Goal: Task Accomplishment & Management: Use online tool/utility

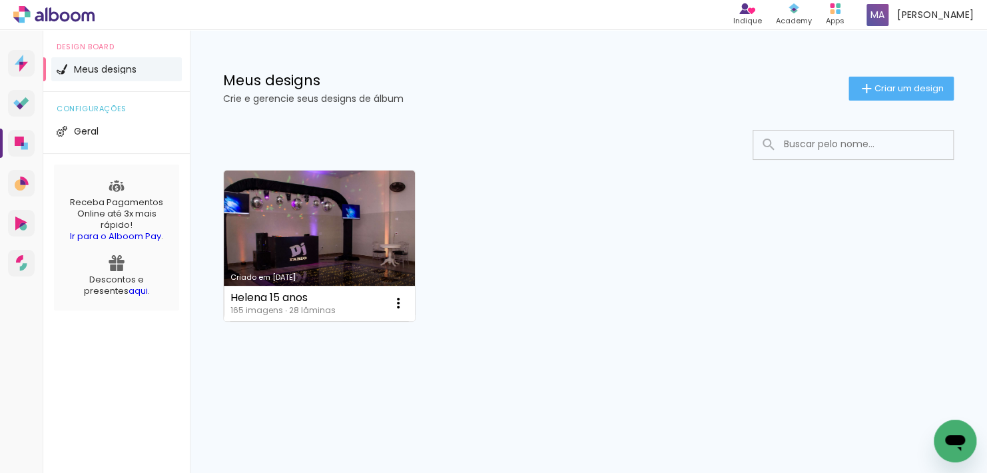
click at [129, 290] on link "aqui" at bounding box center [138, 290] width 19 height 13
click at [874, 91] on span "Criar um design" at bounding box center [908, 88] width 69 height 9
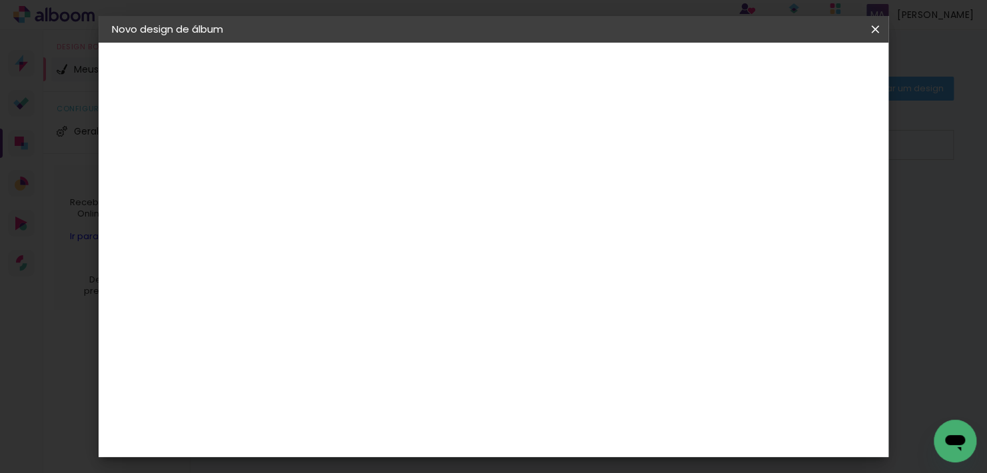
click at [330, 174] on input at bounding box center [330, 178] width 0 height 21
type input "[PERSON_NAME]"
type paper-input "[PERSON_NAME]"
click at [466, 71] on paper-button "Avançar" at bounding box center [433, 70] width 65 height 23
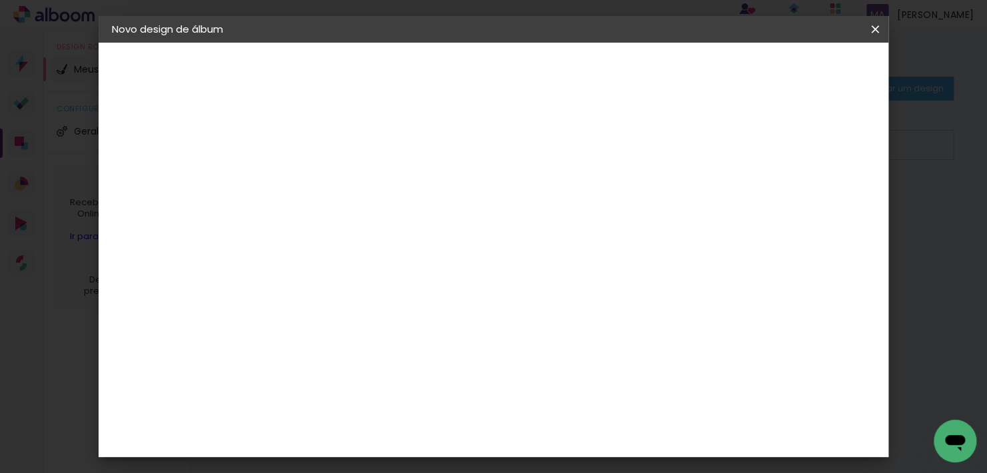
click at [345, 437] on div "Foto 15" at bounding box center [333, 447] width 24 height 21
click at [330, 437] on div "Foto 15" at bounding box center [333, 447] width 24 height 21
click at [0, 0] on slot "Avançar" at bounding box center [0, 0] width 0 height 0
click at [419, 249] on span "20 × 25" at bounding box center [389, 266] width 62 height 35
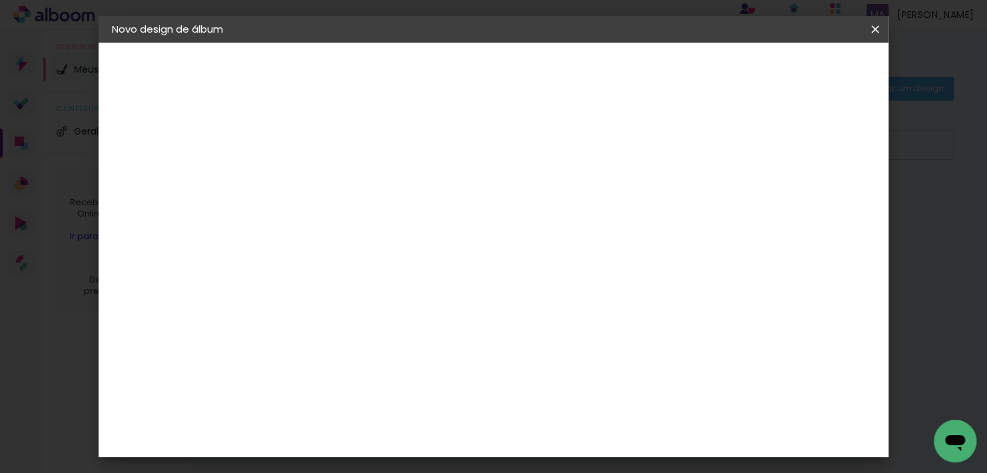
click at [0, 0] on slot "Avançar" at bounding box center [0, 0] width 0 height 0
click at [0, 0] on slot "Voltar" at bounding box center [0, 0] width 0 height 0
click at [419, 409] on span "20 × 25" at bounding box center [389, 426] width 62 height 35
click at [0, 0] on slot "Avançar" at bounding box center [0, 0] width 0 height 0
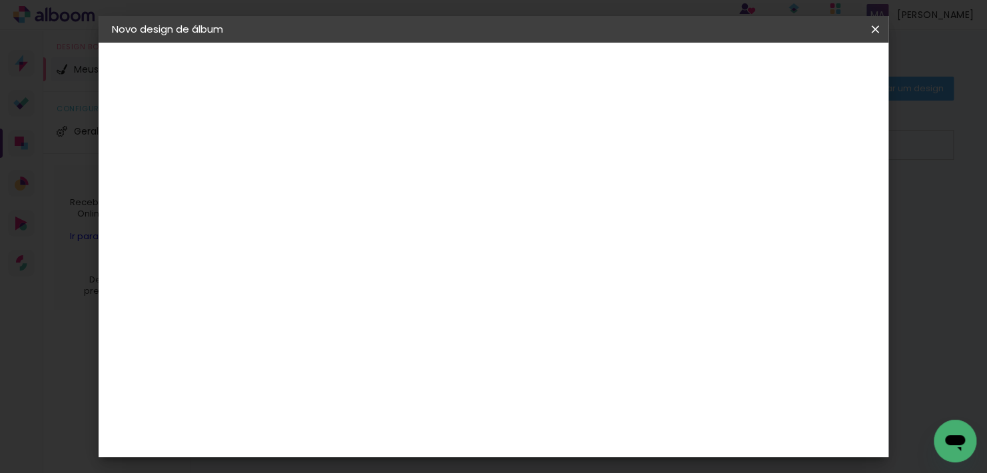
click at [611, 69] on span "Iniciar design" at bounding box center [588, 75] width 46 height 19
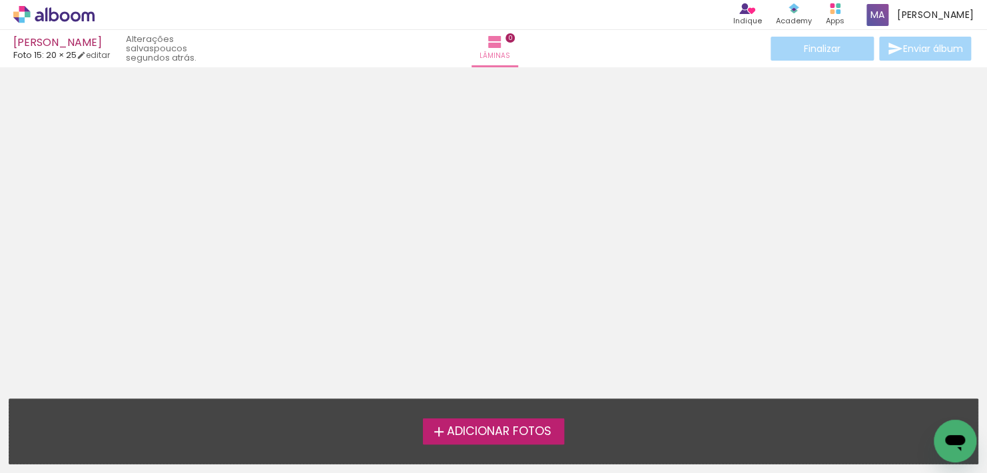
click at [513, 430] on span "Adicionar Fotos" at bounding box center [499, 431] width 105 height 12
click at [0, 0] on input "file" at bounding box center [0, 0] width 0 height 0
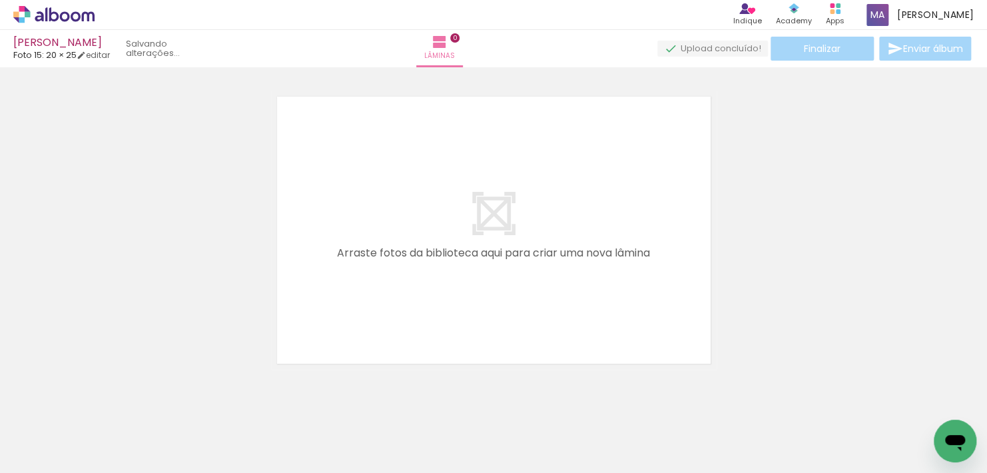
scroll to position [17, 0]
click at [131, 439] on div at bounding box center [134, 427] width 66 height 41
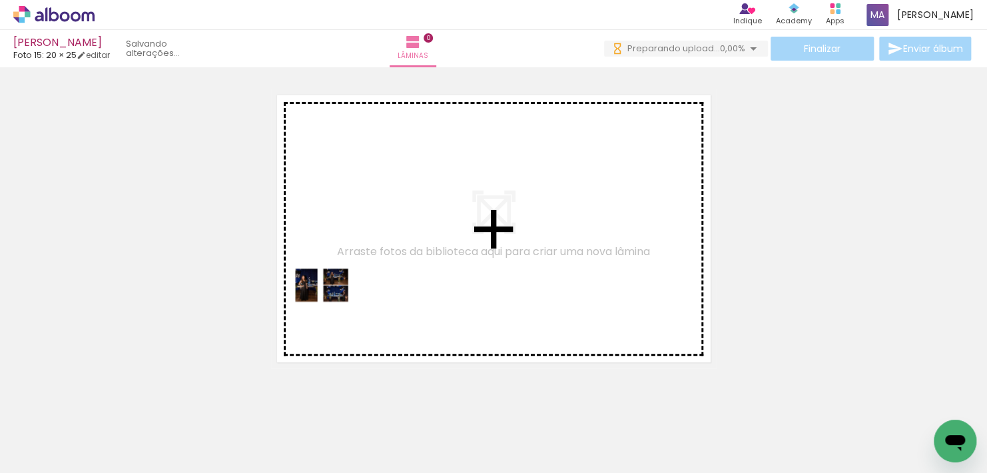
drag, startPoint x: 153, startPoint y: 421, endPoint x: 332, endPoint y: 306, distance: 212.4
click at [332, 306] on quentale-workspace at bounding box center [493, 236] width 987 height 473
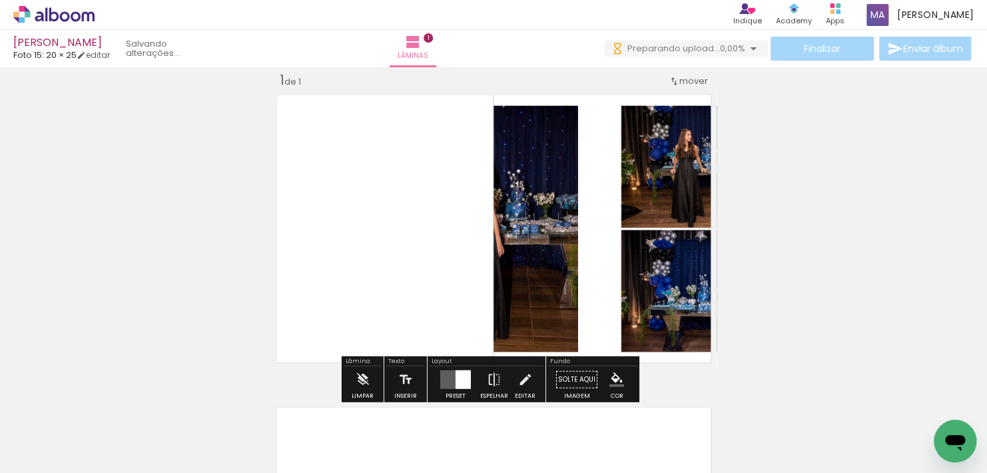
click at [463, 385] on div at bounding box center [462, 379] width 15 height 19
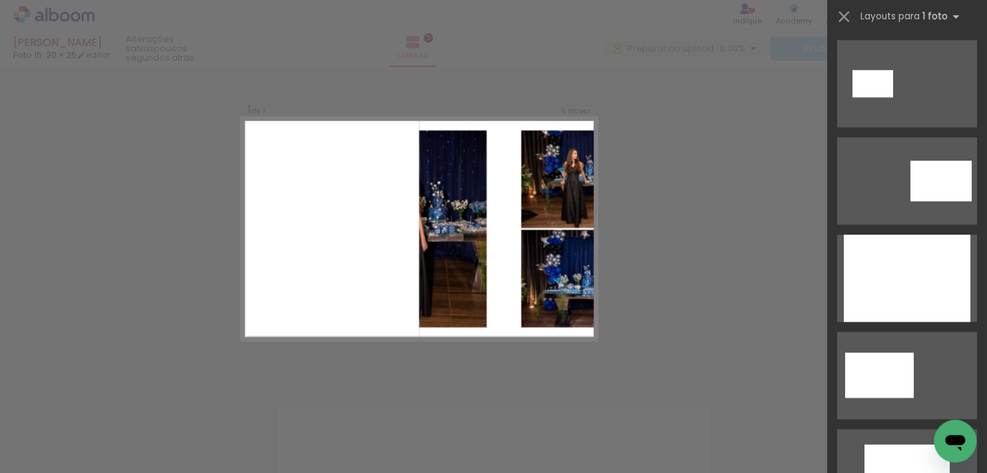
scroll to position [501, 0]
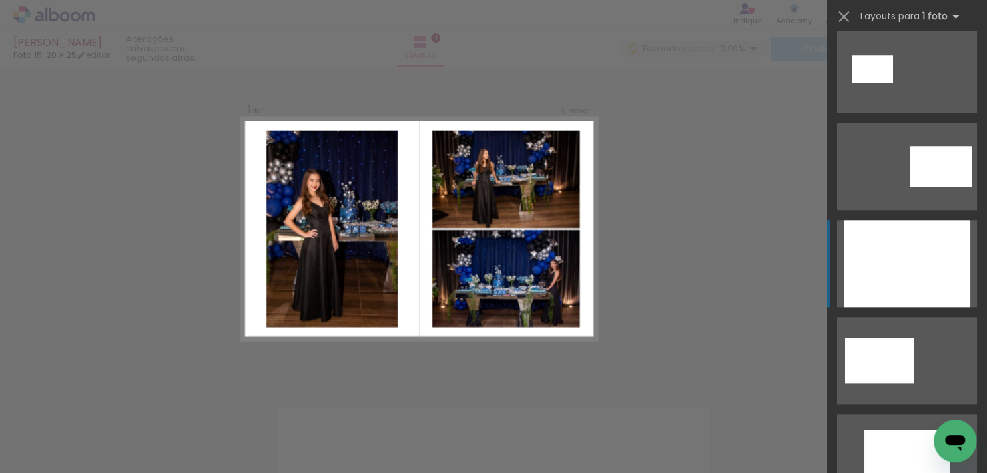
click at [951, 239] on div at bounding box center [907, 263] width 127 height 87
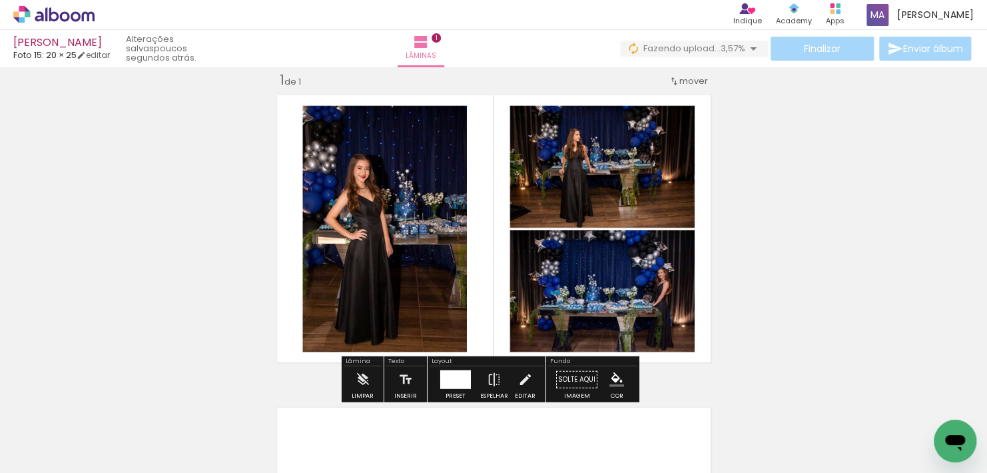
scroll to position [306, 0]
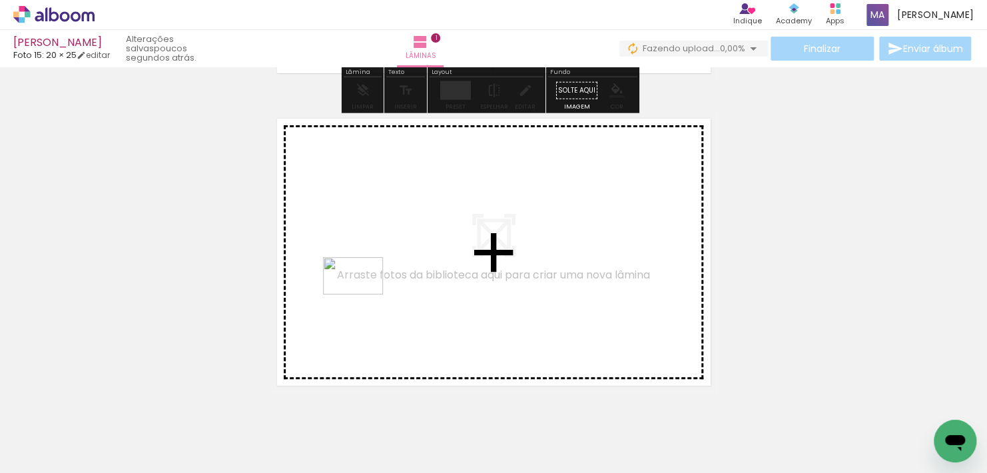
drag, startPoint x: 208, startPoint y: 433, endPoint x: 363, endPoint y: 297, distance: 205.7
click at [363, 297] on quentale-workspace at bounding box center [493, 236] width 987 height 473
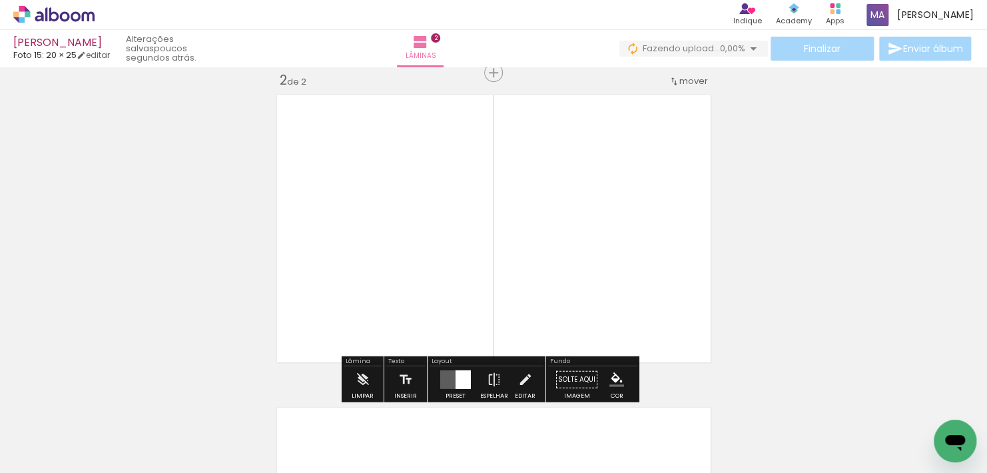
scroll to position [617, 0]
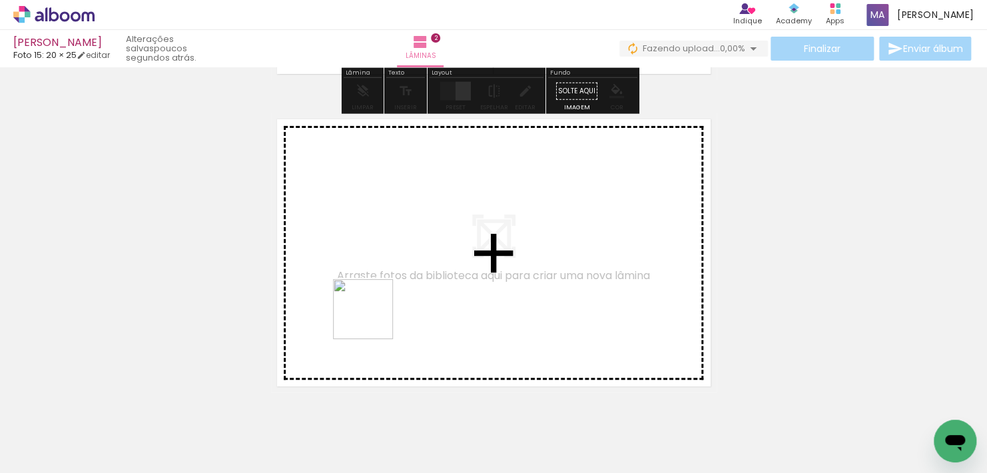
drag, startPoint x: 325, startPoint y: 382, endPoint x: 376, endPoint y: 314, distance: 85.6
click at [376, 314] on quentale-workspace at bounding box center [493, 236] width 987 height 473
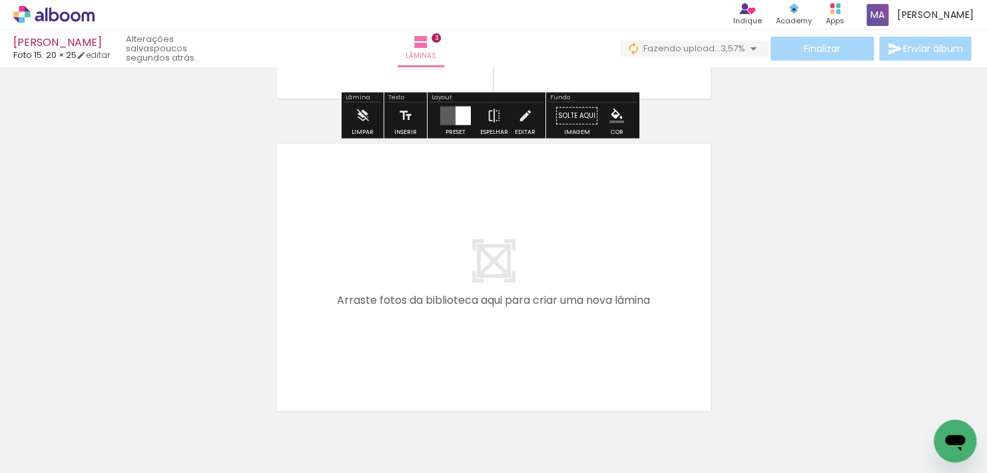
scroll to position [929, 0]
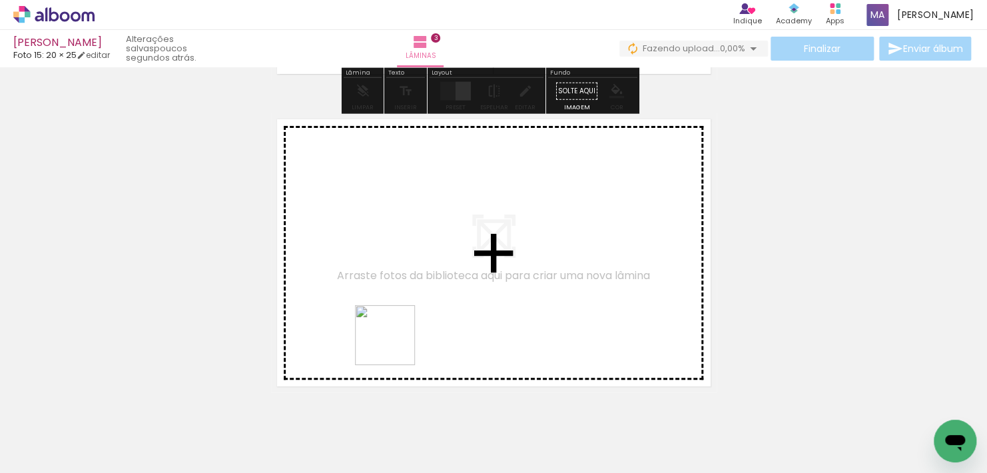
drag, startPoint x: 362, startPoint y: 426, endPoint x: 395, endPoint y: 344, distance: 88.2
click at [395, 344] on quentale-workspace at bounding box center [493, 236] width 987 height 473
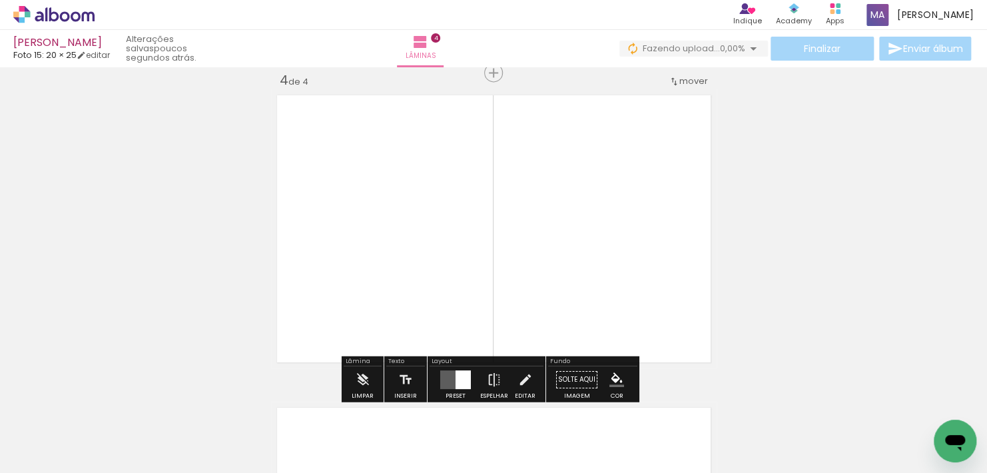
scroll to position [1242, 0]
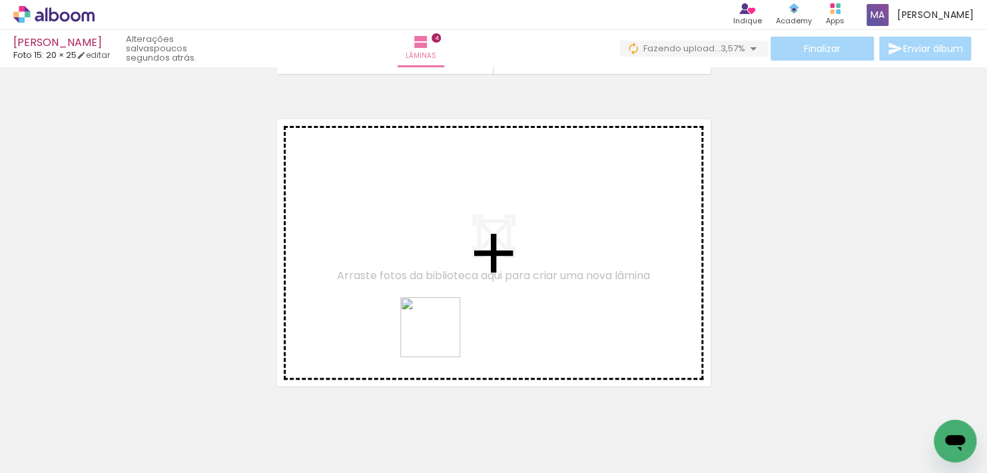
drag, startPoint x: 425, startPoint y: 420, endPoint x: 441, endPoint y: 332, distance: 89.9
click at [441, 332] on quentale-workspace at bounding box center [493, 236] width 987 height 473
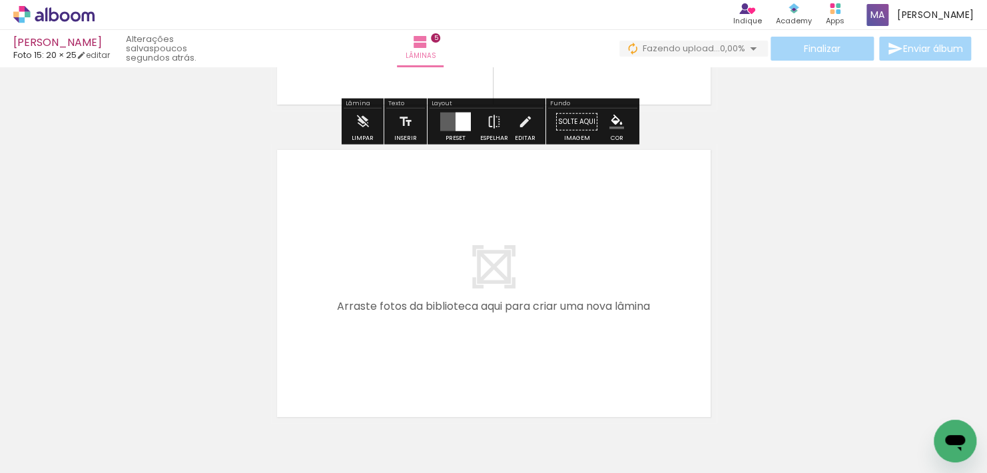
scroll to position [1554, 0]
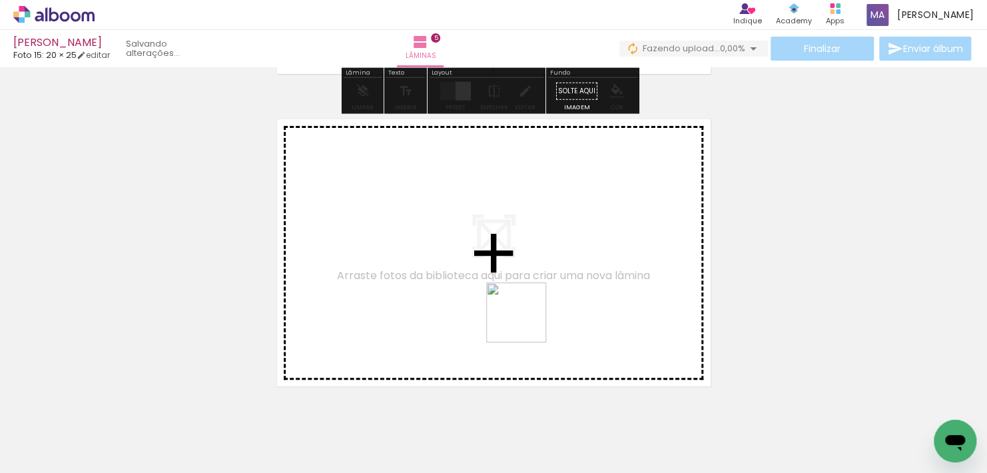
drag, startPoint x: 510, startPoint y: 420, endPoint x: 527, endPoint y: 318, distance: 103.3
click at [527, 318] on quentale-workspace at bounding box center [493, 236] width 987 height 473
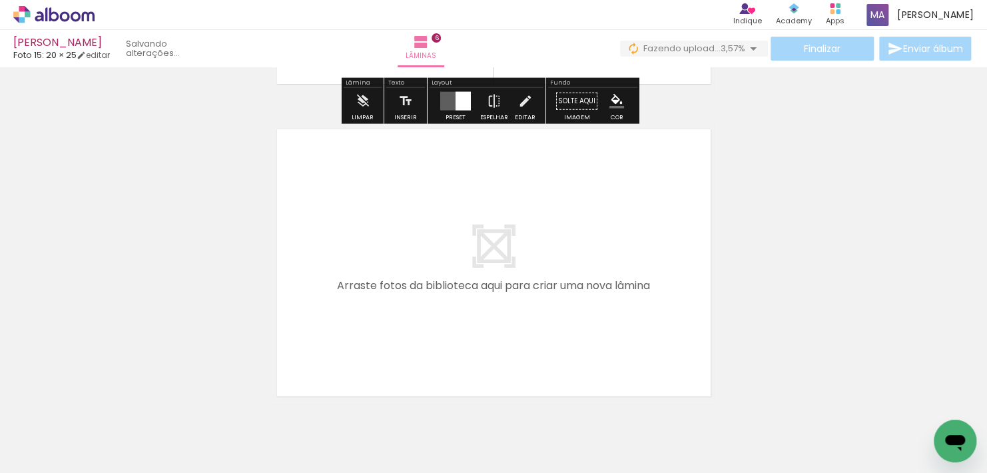
scroll to position [1867, 0]
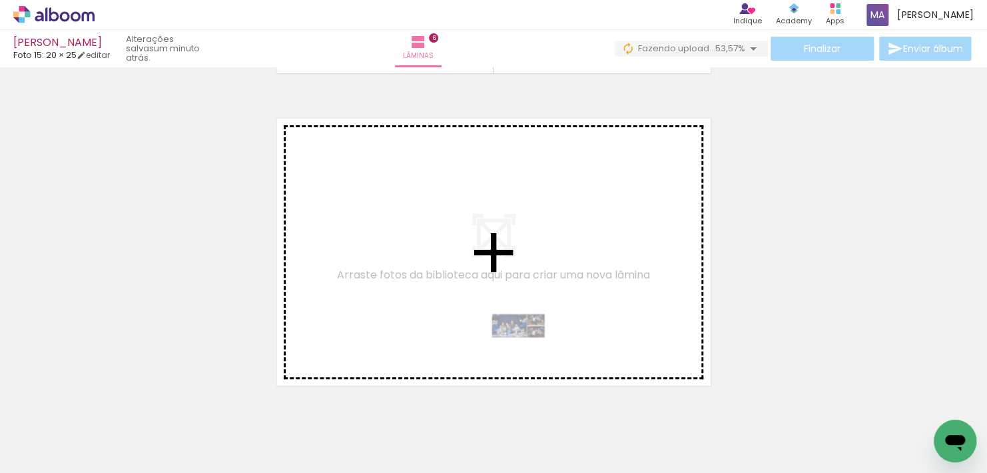
drag, startPoint x: 528, startPoint y: 415, endPoint x: 528, endPoint y: 346, distance: 69.2
click at [528, 346] on quentale-workspace at bounding box center [493, 236] width 987 height 473
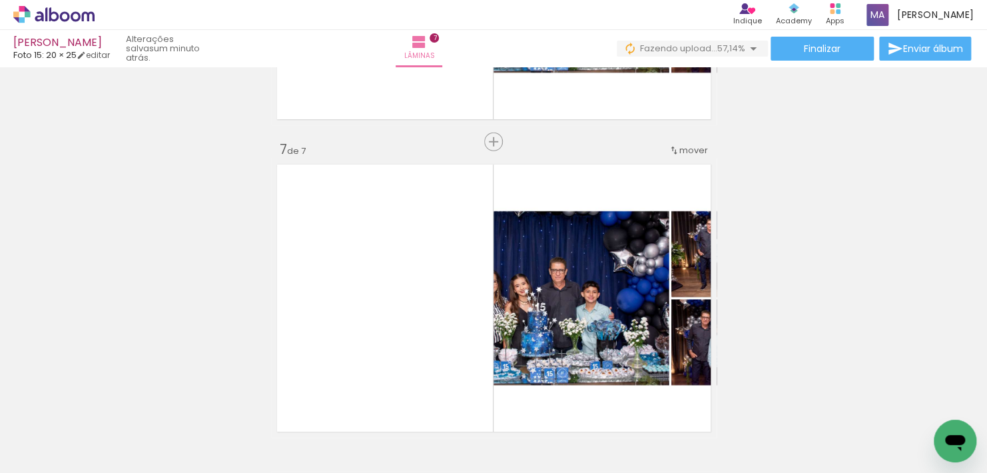
scroll to position [1940, 0]
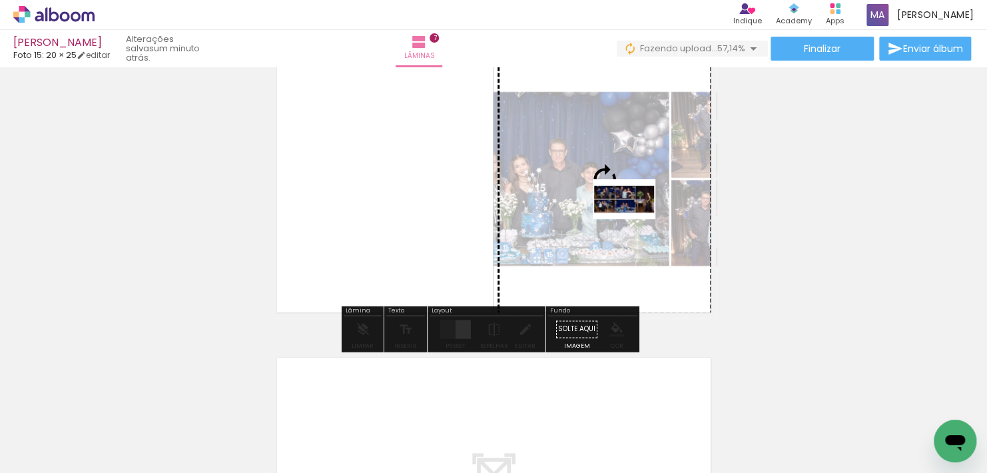
drag, startPoint x: 573, startPoint y: 435, endPoint x: 634, endPoint y: 220, distance: 222.8
click at [634, 220] on quentale-workspace at bounding box center [493, 236] width 987 height 473
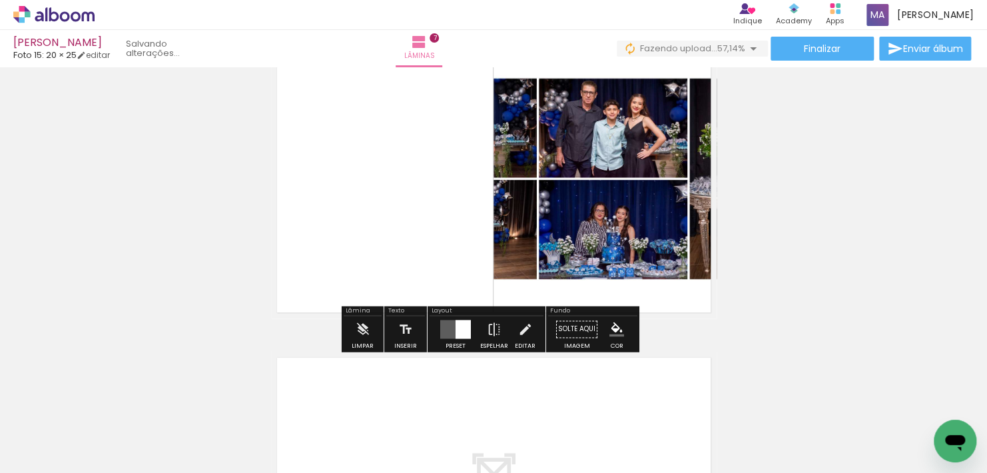
scroll to position [2227, 0]
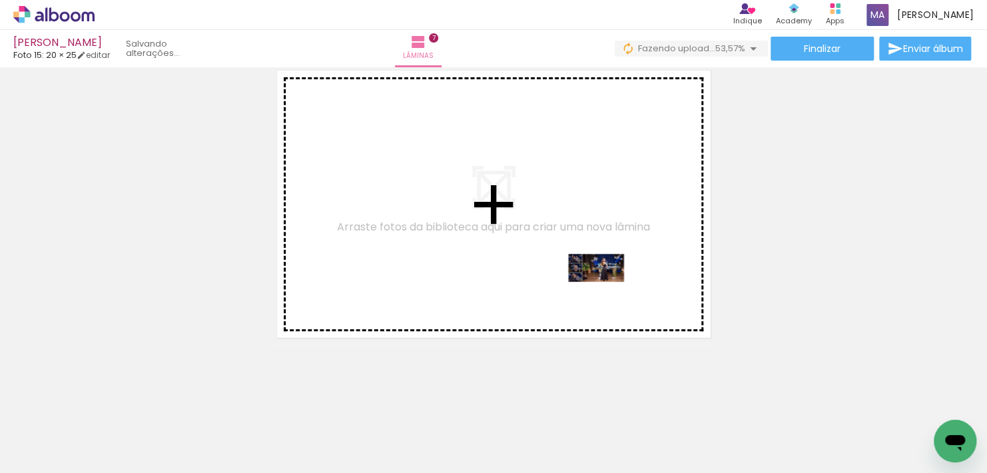
drag, startPoint x: 643, startPoint y: 353, endPoint x: 606, endPoint y: 289, distance: 73.7
click at [606, 289] on quentale-workspace at bounding box center [493, 236] width 987 height 473
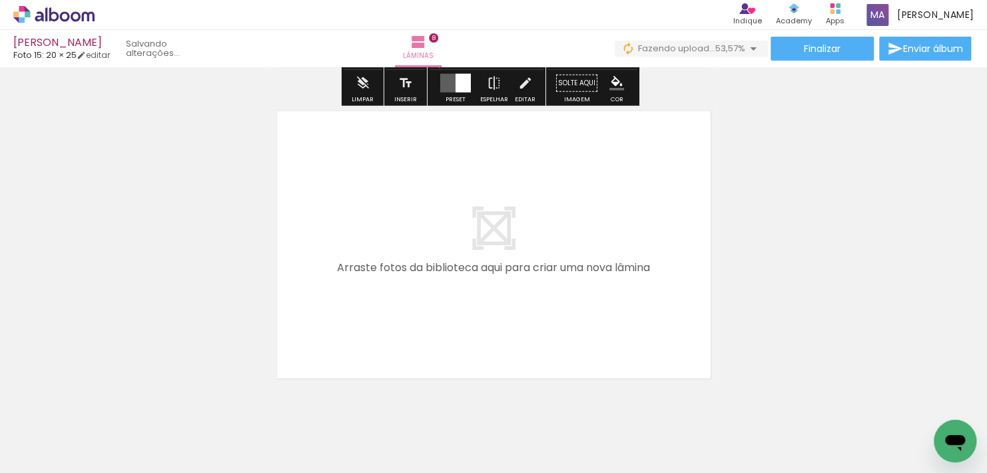
scroll to position [2539, 0]
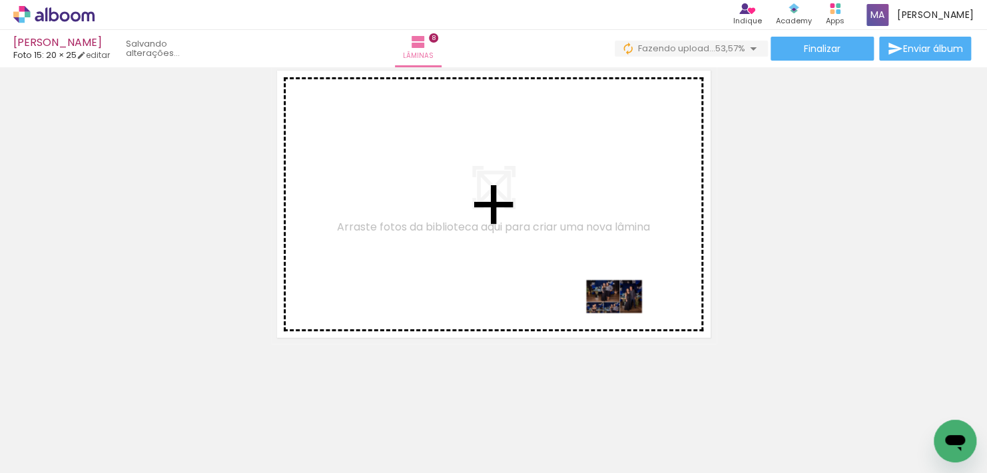
drag, startPoint x: 743, startPoint y: 425, endPoint x: 624, endPoint y: 318, distance: 160.3
click at [624, 318] on quentale-workspace at bounding box center [493, 236] width 987 height 473
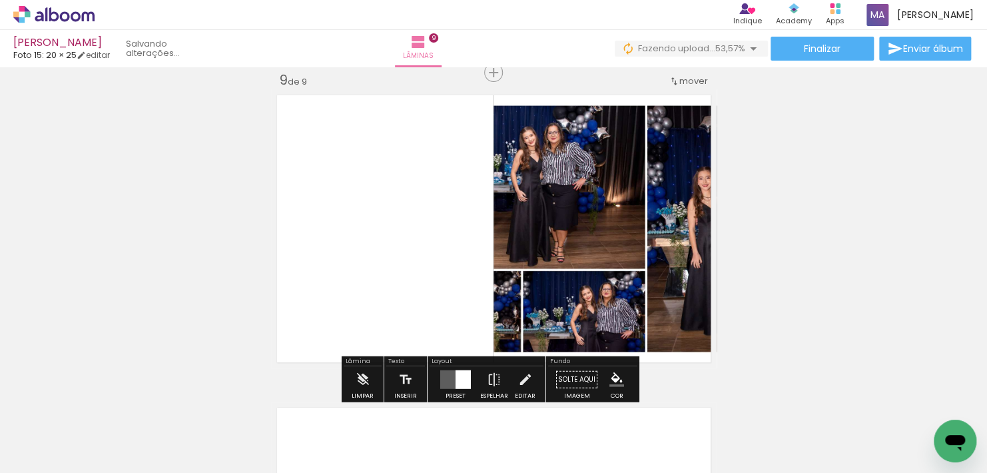
scroll to position [2804, 0]
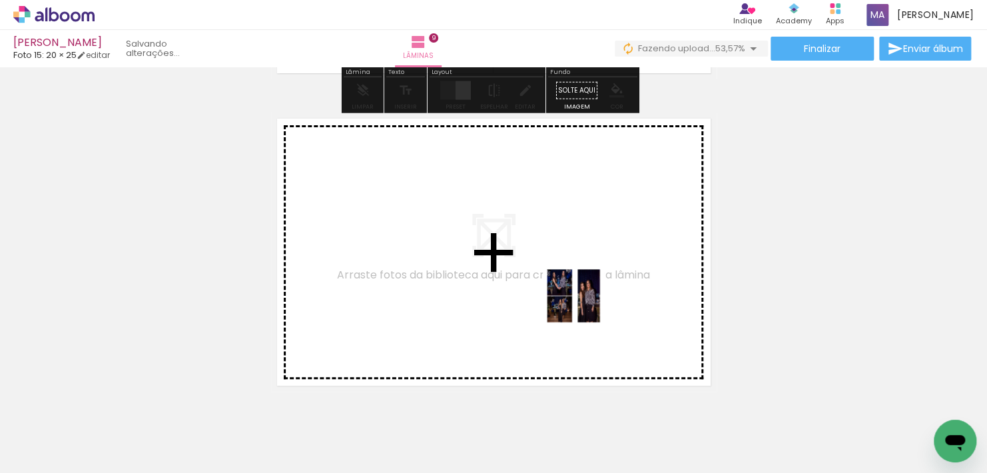
drag, startPoint x: 803, startPoint y: 424, endPoint x: 584, endPoint y: 306, distance: 249.1
click at [584, 306] on quentale-workspace at bounding box center [493, 236] width 987 height 473
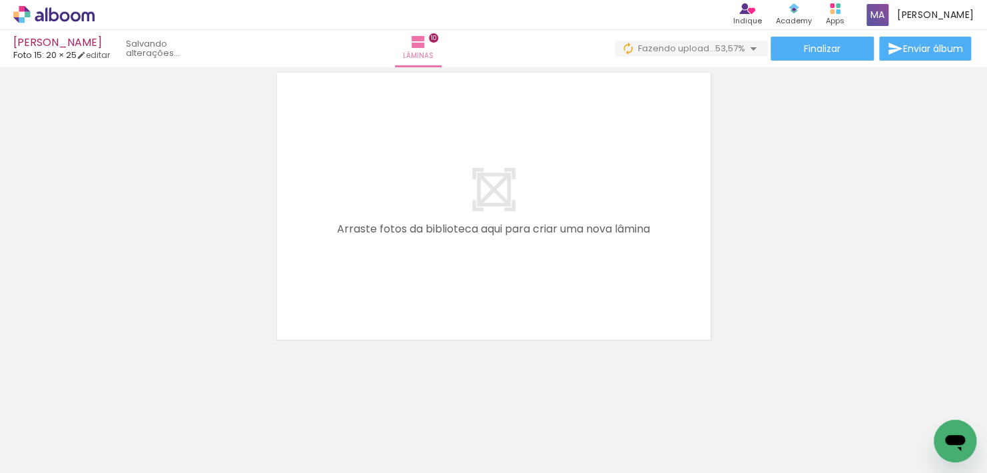
scroll to position [3164, 0]
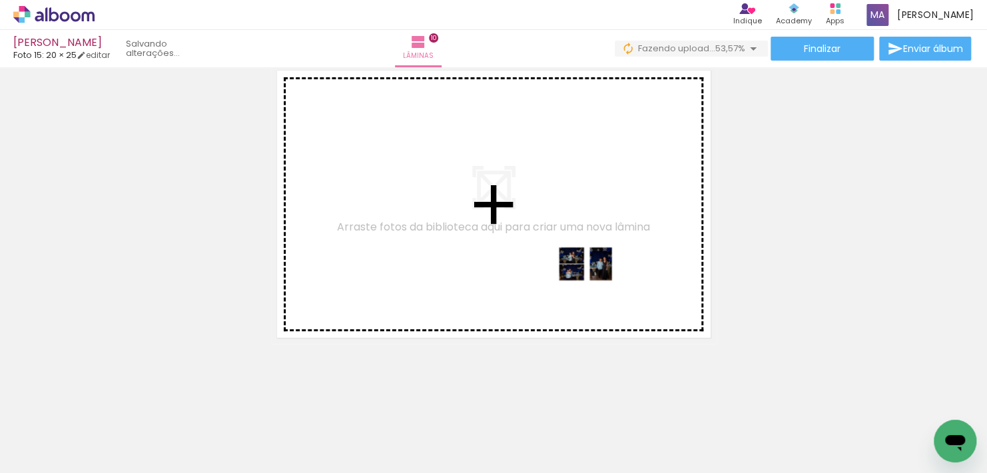
drag, startPoint x: 882, startPoint y: 431, endPoint x: 596, endPoint y: 285, distance: 321.0
click at [596, 285] on quentale-workspace at bounding box center [493, 236] width 987 height 473
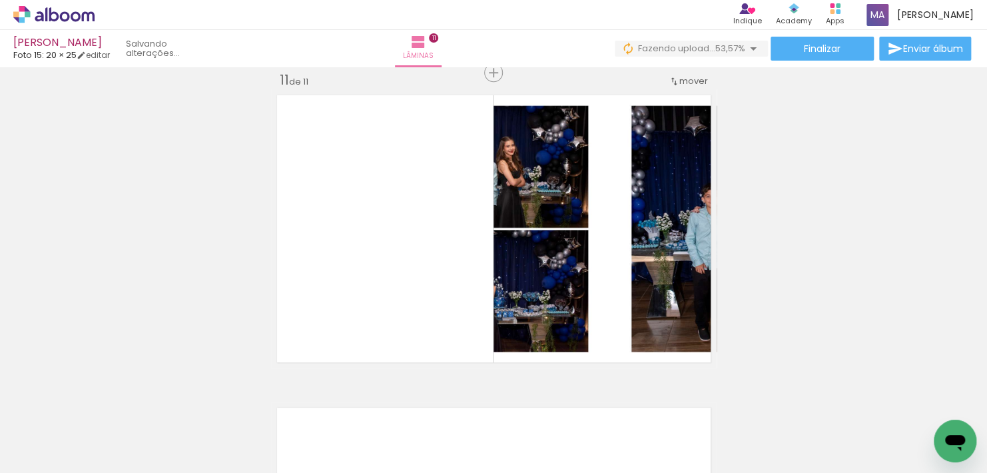
scroll to position [3476, 0]
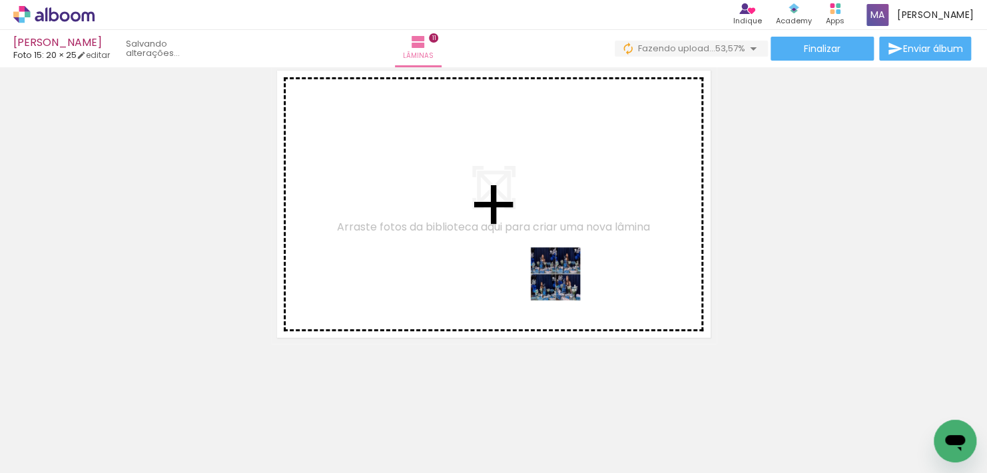
drag, startPoint x: 566, startPoint y: 426, endPoint x: 565, endPoint y: 284, distance: 142.5
click at [565, 284] on quentale-workspace at bounding box center [493, 236] width 987 height 473
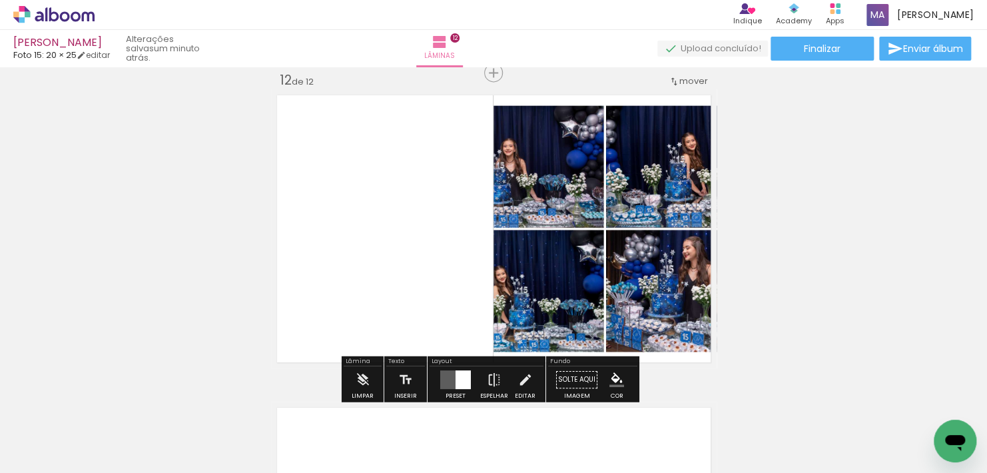
scroll to position [3789, 0]
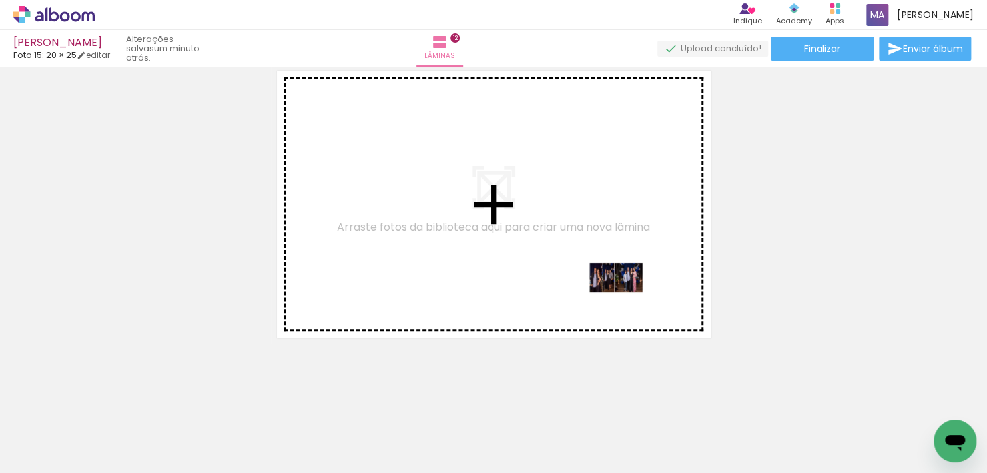
drag, startPoint x: 653, startPoint y: 429, endPoint x: 625, endPoint y: 284, distance: 147.9
click at [625, 284] on quentale-workspace at bounding box center [493, 236] width 987 height 473
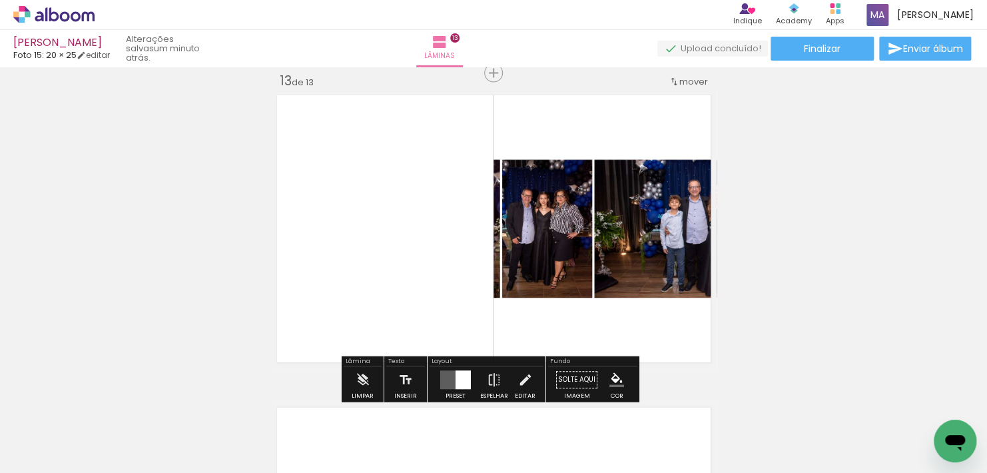
scroll to position [4053, 0]
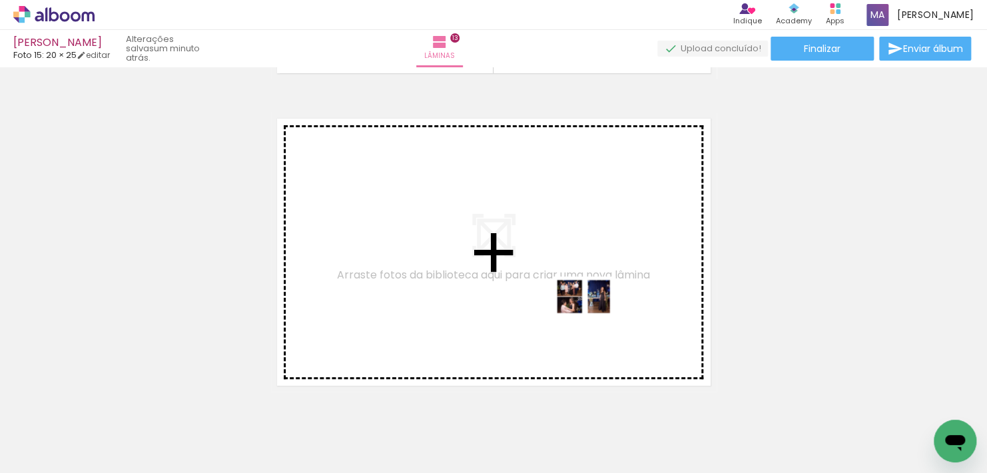
drag, startPoint x: 702, startPoint y: 428, endPoint x: 594, endPoint y: 318, distance: 154.4
click at [594, 318] on quentale-workspace at bounding box center [493, 236] width 987 height 473
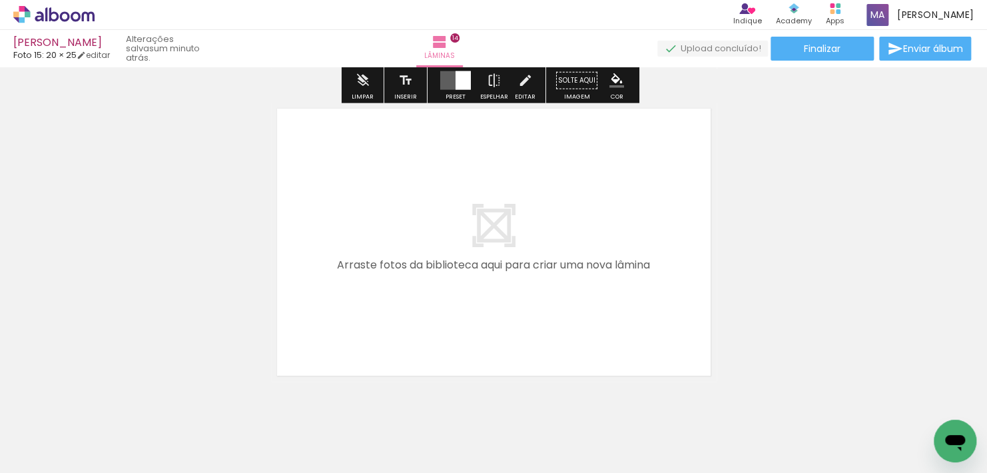
scroll to position [4413, 0]
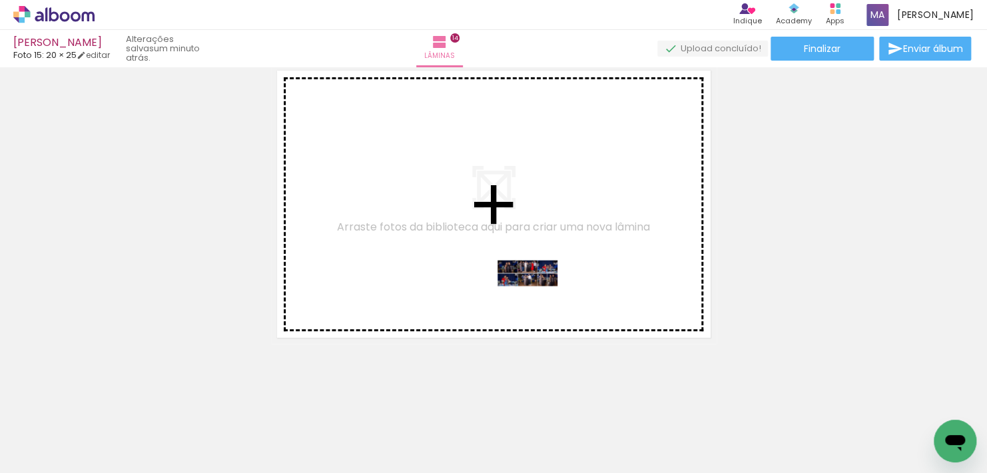
drag, startPoint x: 774, startPoint y: 429, endPoint x: 537, endPoint y: 294, distance: 272.9
click at [537, 294] on quentale-workspace at bounding box center [493, 236] width 987 height 473
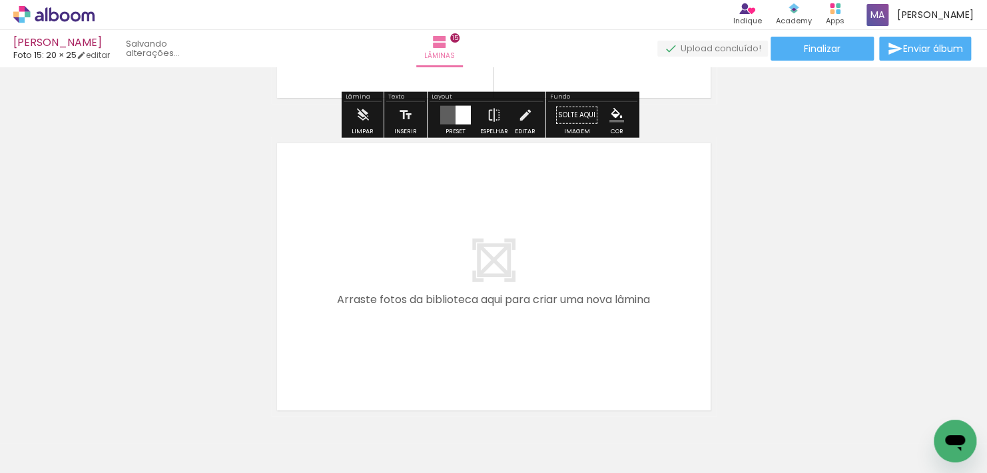
scroll to position [4677, 0]
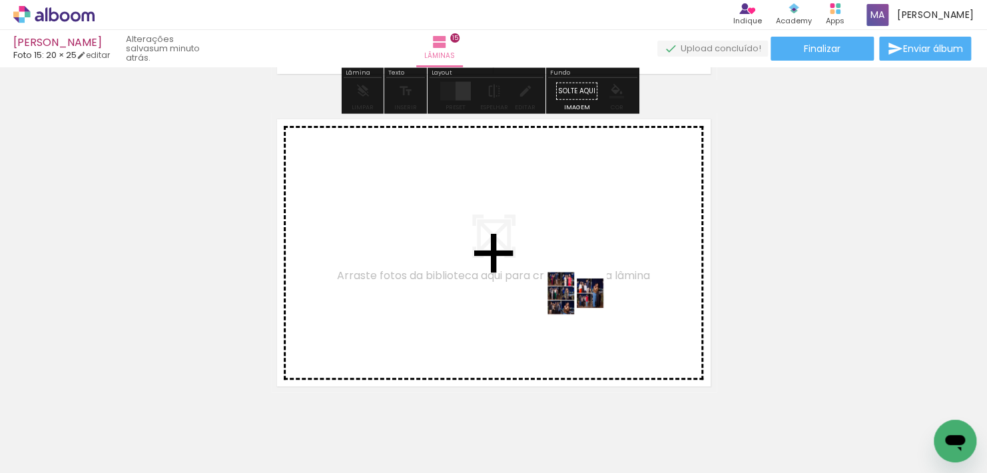
drag, startPoint x: 872, startPoint y: 439, endPoint x: 551, endPoint y: 289, distance: 354.2
click at [551, 289] on quentale-workspace at bounding box center [493, 236] width 987 height 473
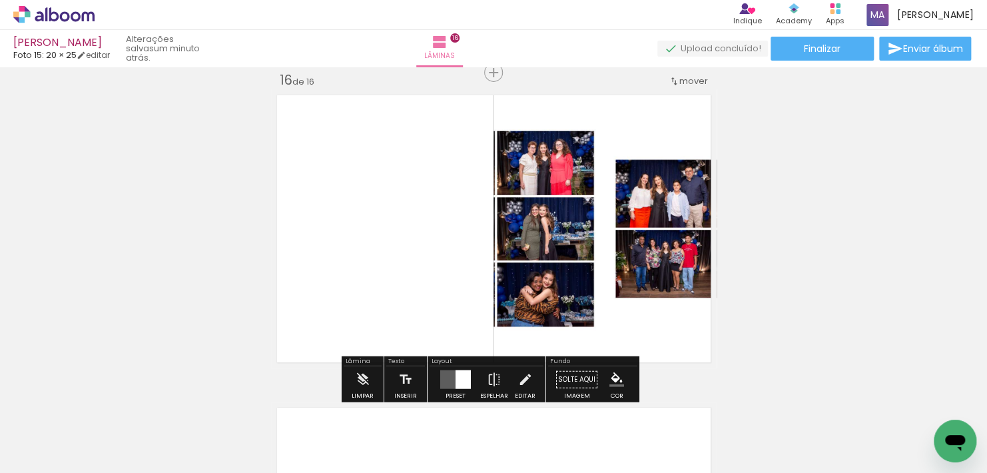
scroll to position [4988, 0]
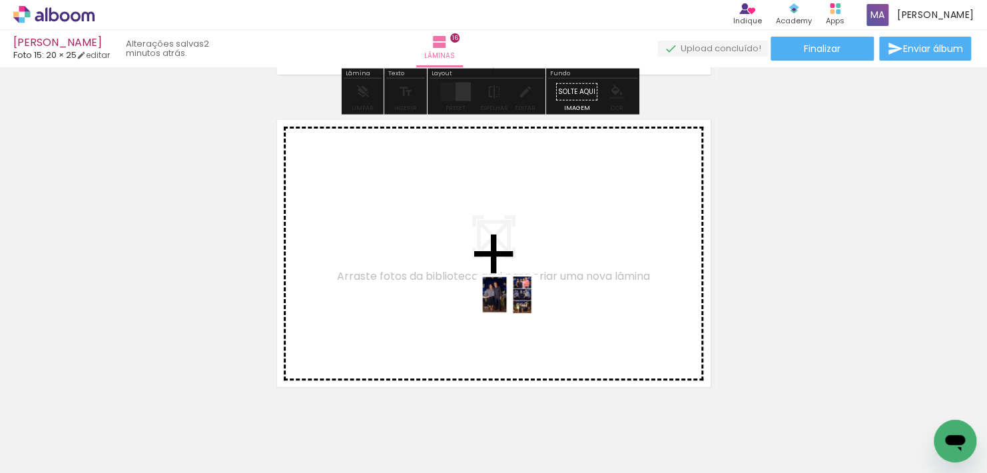
drag, startPoint x: 483, startPoint y: 429, endPoint x: 517, endPoint y: 316, distance: 118.2
click at [517, 316] on quentale-workspace at bounding box center [493, 236] width 987 height 473
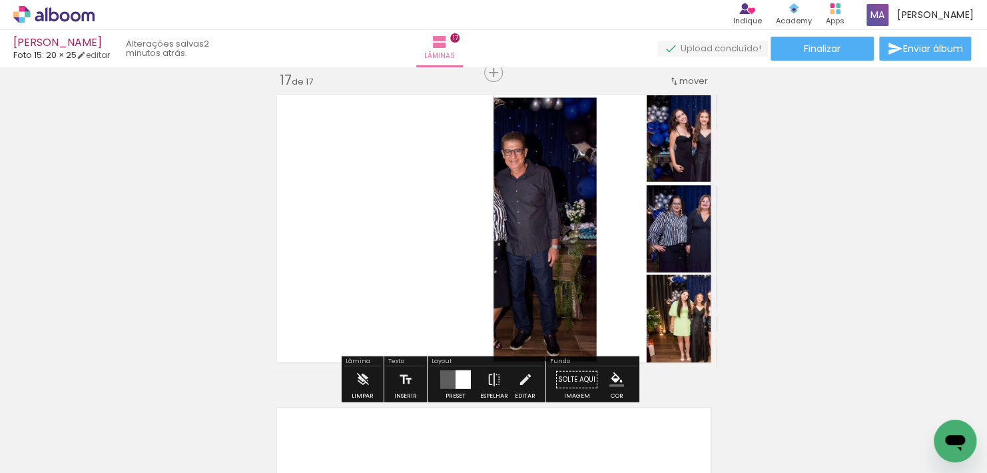
scroll to position [5302, 0]
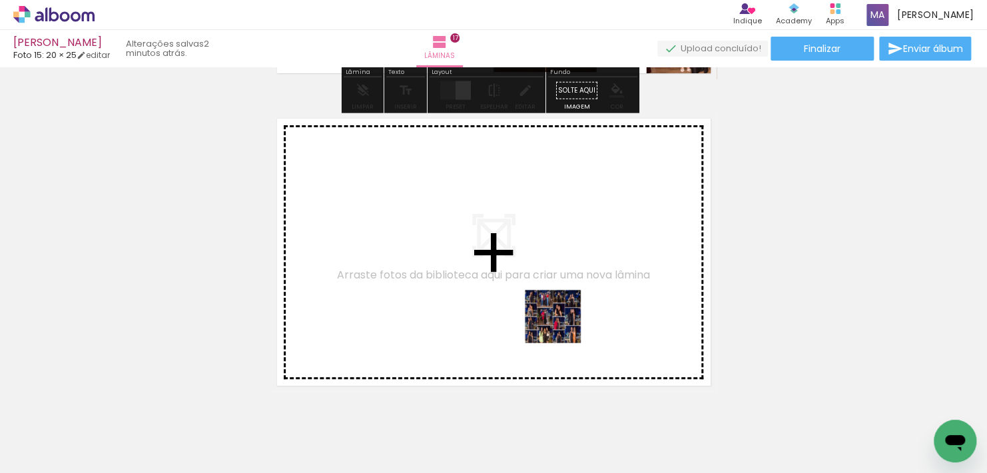
drag, startPoint x: 563, startPoint y: 408, endPoint x: 561, endPoint y: 308, distance: 100.6
click at [561, 308] on quentale-workspace at bounding box center [493, 236] width 987 height 473
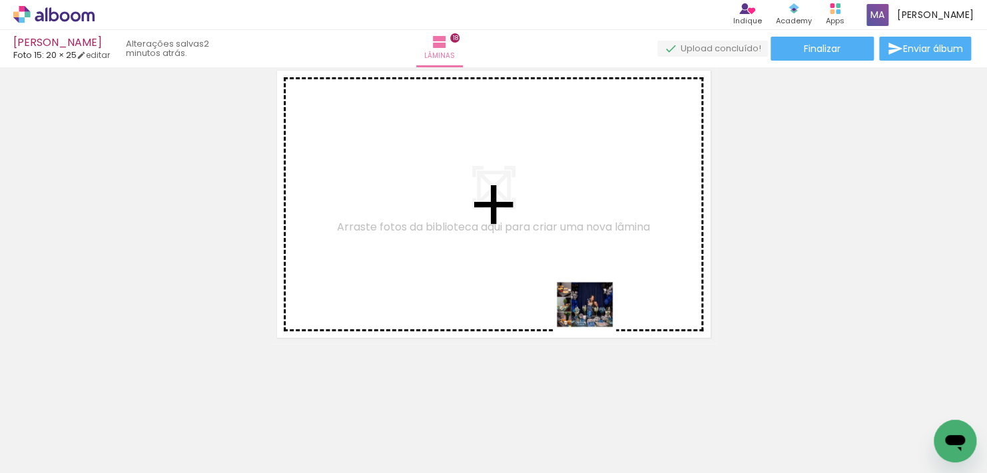
drag, startPoint x: 641, startPoint y: 424, endPoint x: 597, endPoint y: 284, distance: 147.2
click at [579, 281] on quentale-workspace at bounding box center [493, 236] width 987 height 473
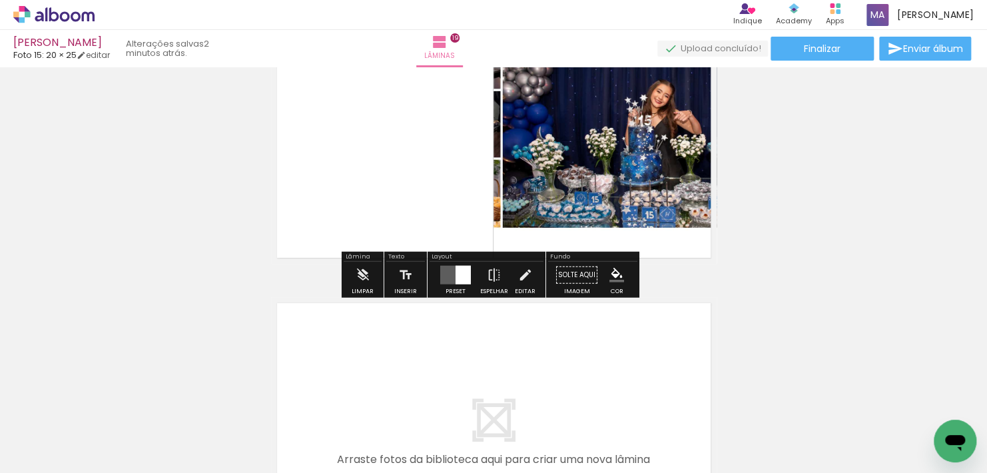
scroll to position [5926, 0]
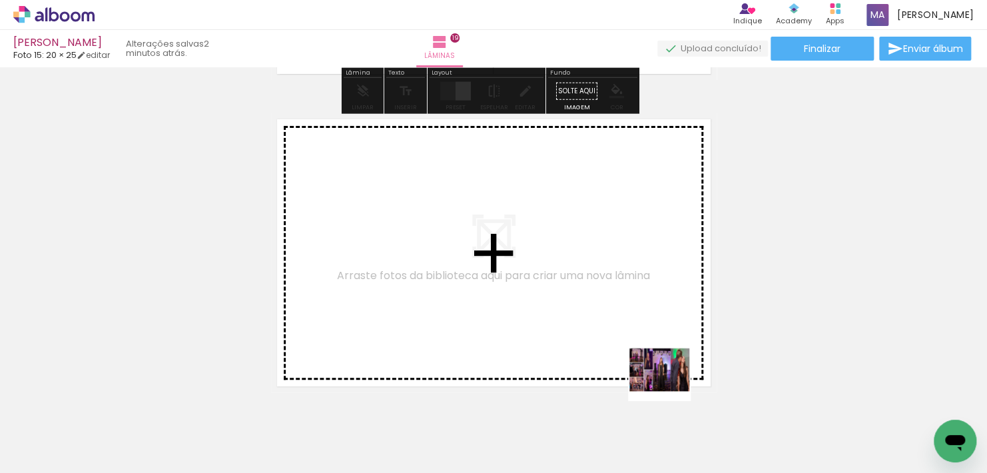
drag, startPoint x: 704, startPoint y: 425, endPoint x: 618, endPoint y: 324, distance: 132.2
click at [618, 324] on quentale-workspace at bounding box center [493, 236] width 987 height 473
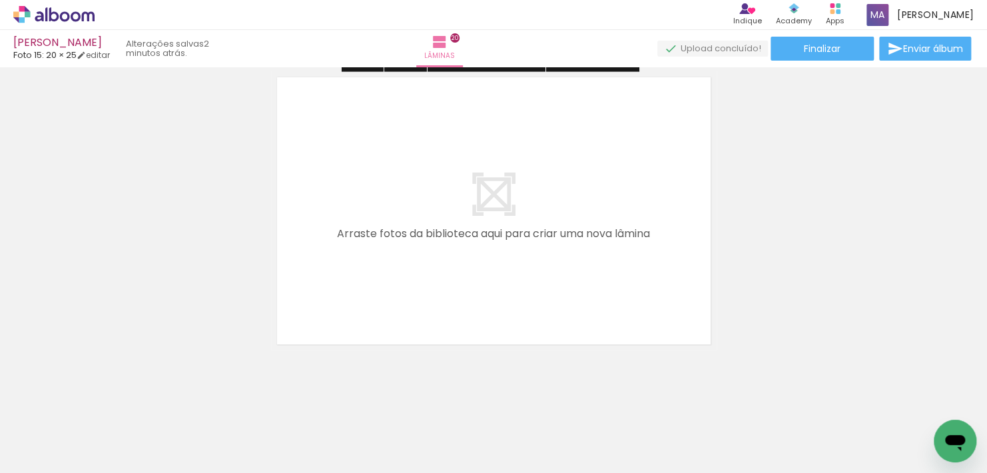
scroll to position [6287, 0]
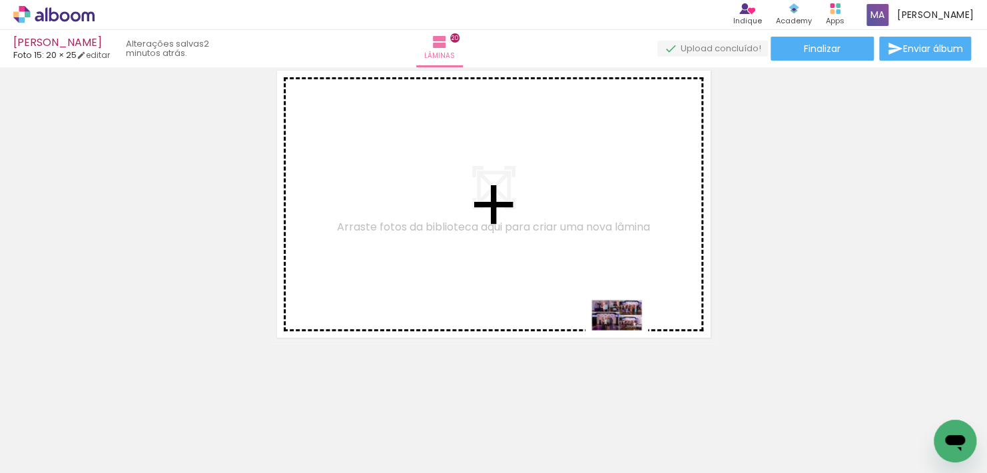
drag, startPoint x: 764, startPoint y: 432, endPoint x: 627, endPoint y: 336, distance: 167.9
click at [627, 336] on quentale-workspace at bounding box center [493, 236] width 987 height 473
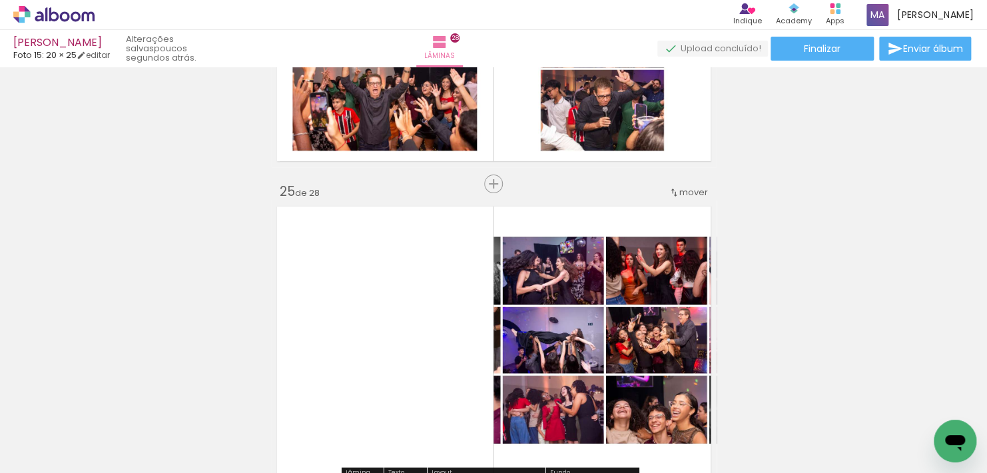
scroll to position [7689, 0]
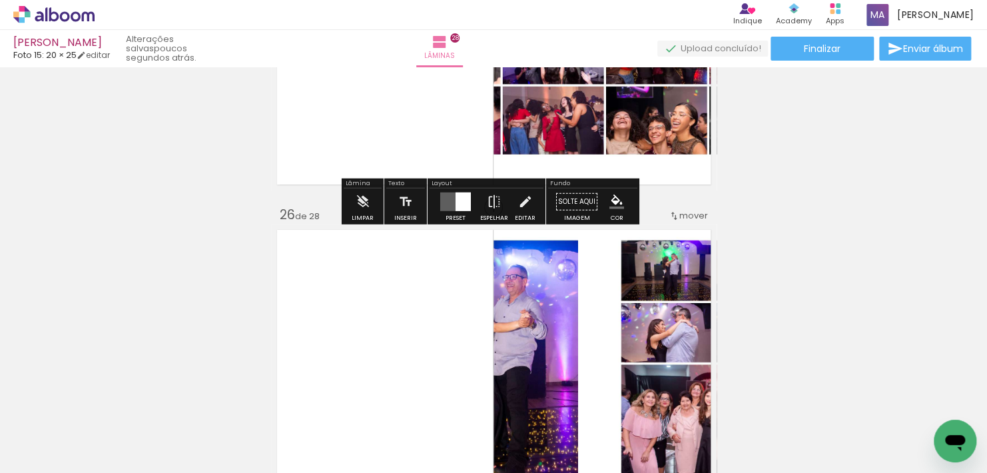
click at [444, 196] on quentale-layouter at bounding box center [455, 201] width 31 height 19
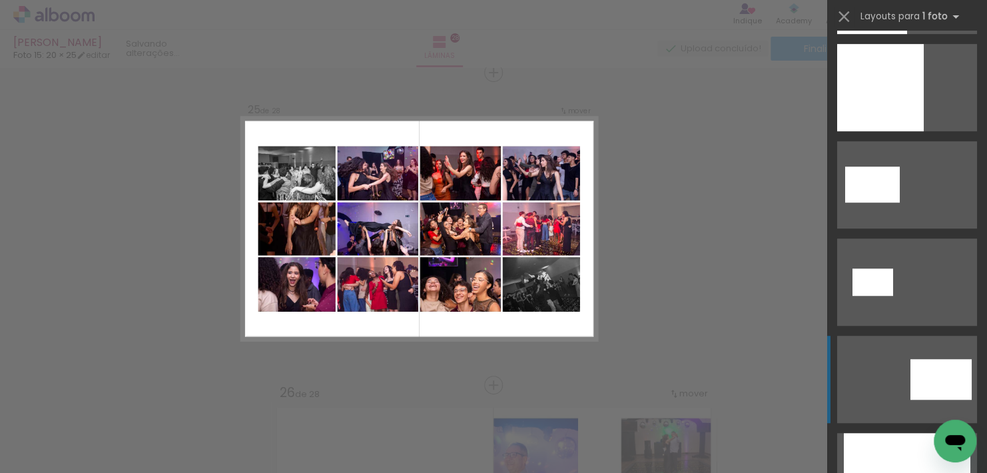
scroll to position [577, 0]
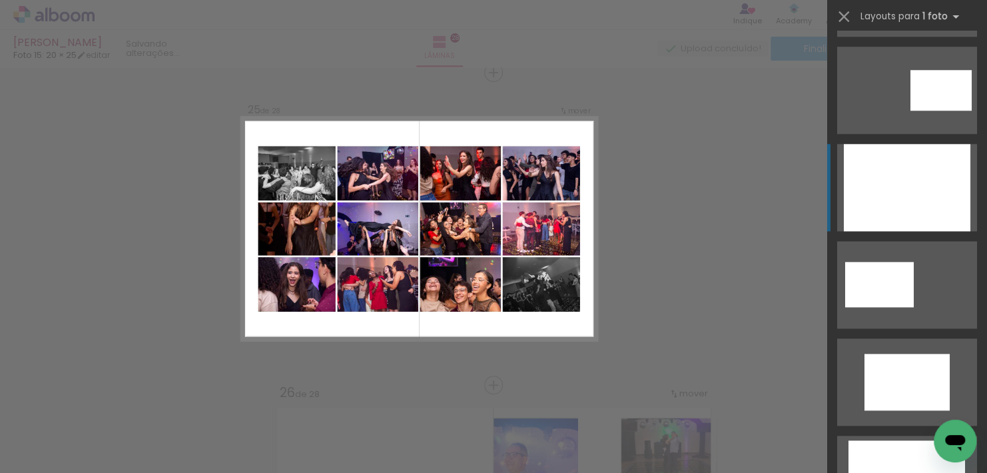
click at [859, 198] on div at bounding box center [907, 187] width 127 height 87
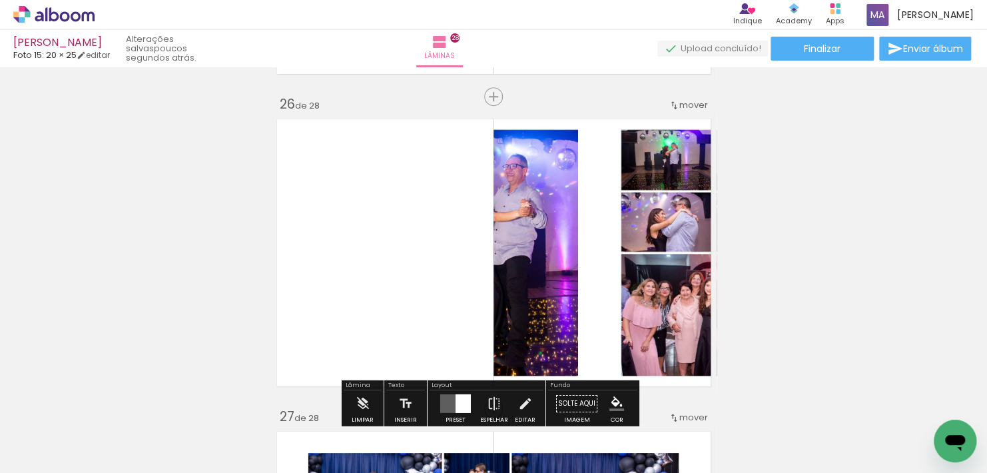
scroll to position [8088, 0]
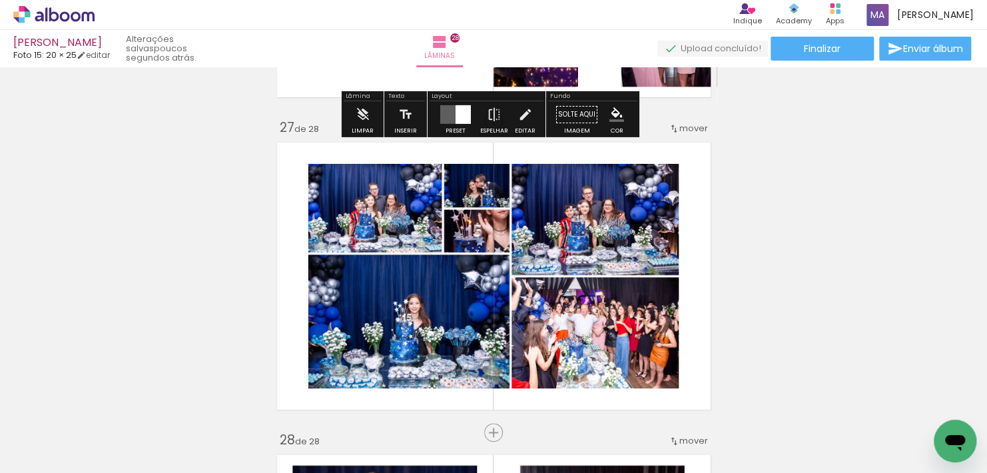
click at [458, 113] on div at bounding box center [462, 114] width 15 height 19
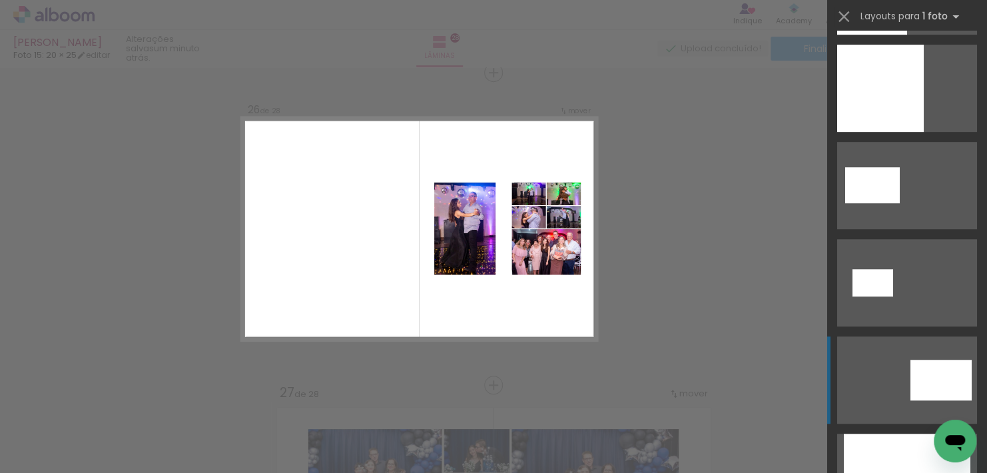
scroll to position [577, 0]
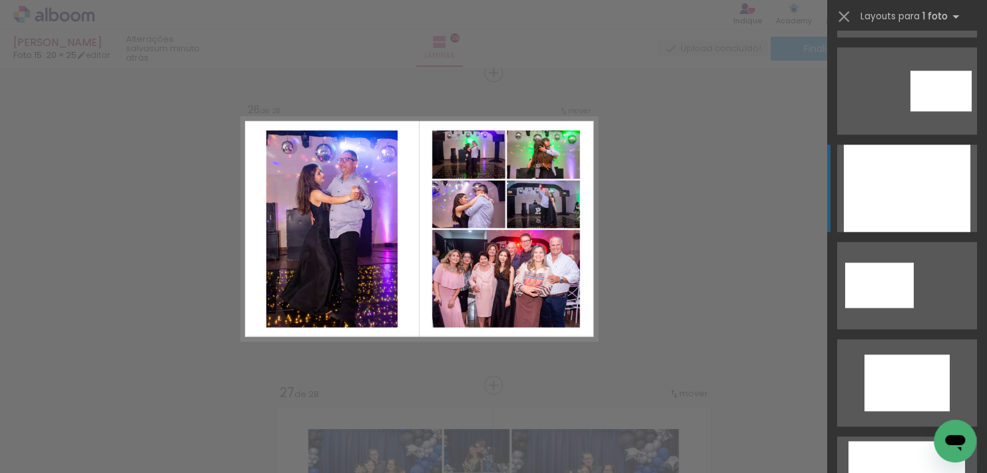
click at [883, 214] on div at bounding box center [907, 187] width 127 height 87
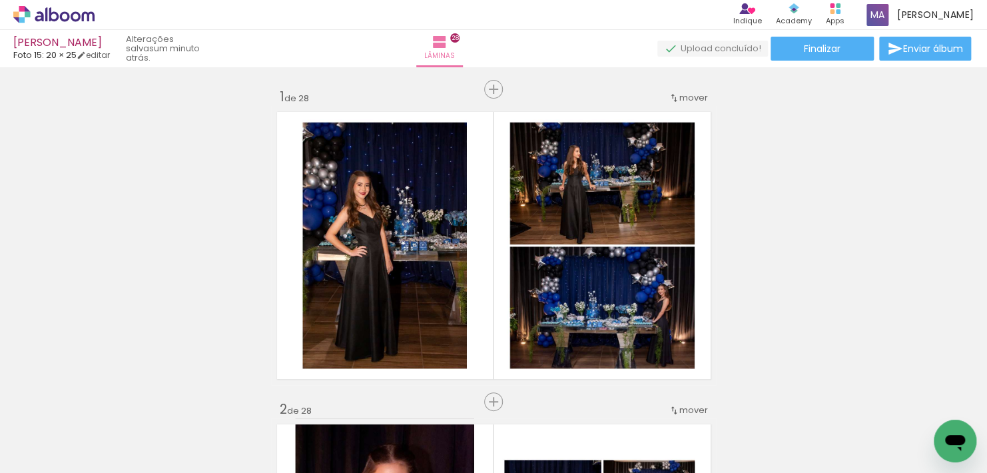
scroll to position [0, 0]
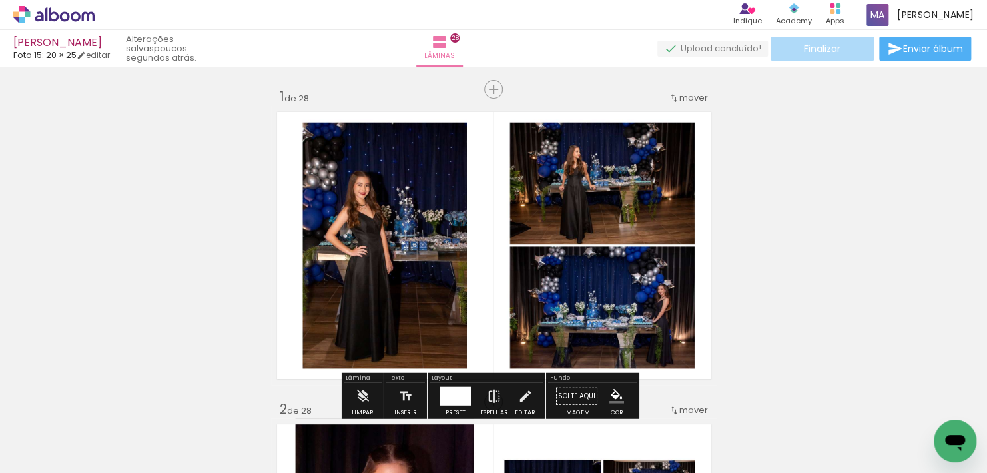
click at [821, 53] on span "Finalizar" at bounding box center [822, 48] width 37 height 9
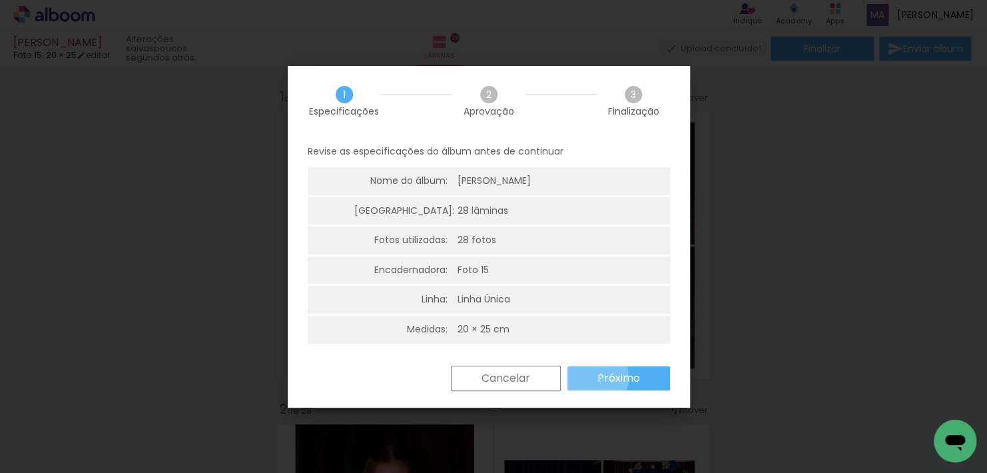
click at [590, 377] on paper-button "Próximo" at bounding box center [618, 378] width 103 height 24
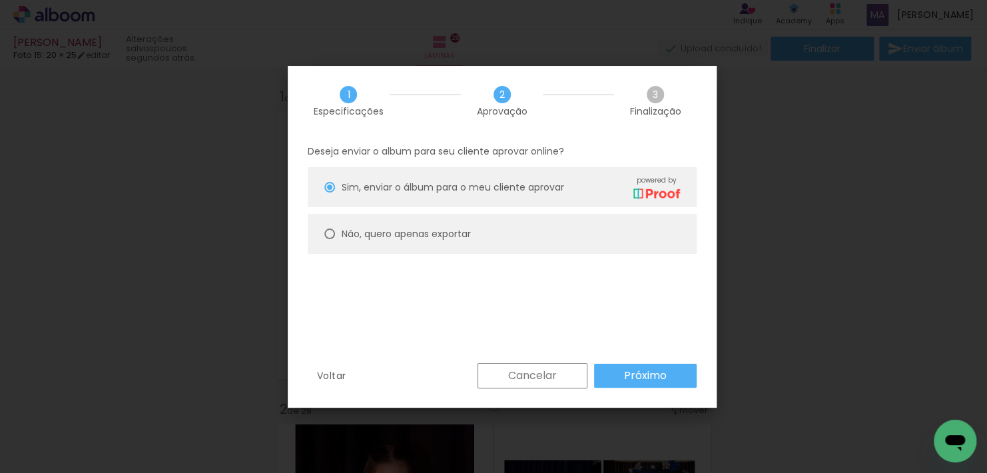
click at [590, 378] on div "Cancelar Próximo" at bounding box center [584, 375] width 226 height 25
click at [602, 377] on paper-button "Próximo" at bounding box center [645, 376] width 103 height 24
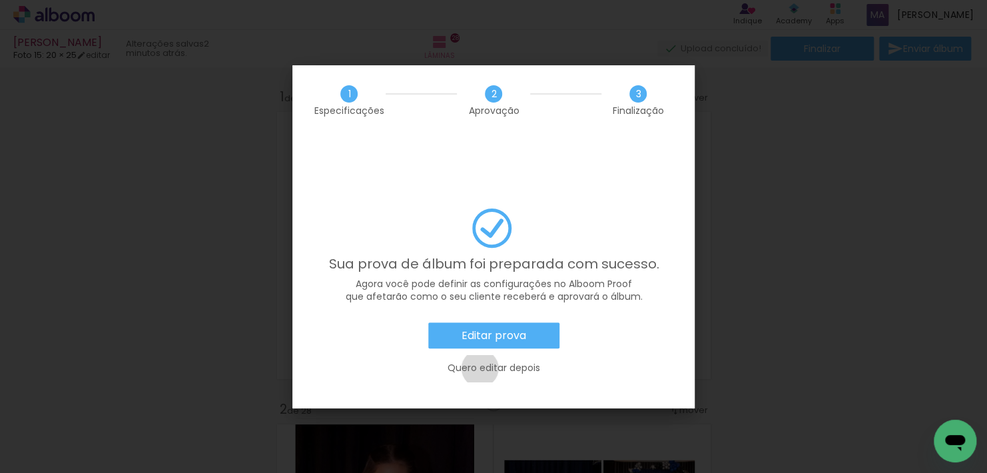
click at [0, 0] on slot "Quero editar depois" at bounding box center [0, 0] width 0 height 0
